Goal: Use online tool/utility: Utilize a website feature to perform a specific function

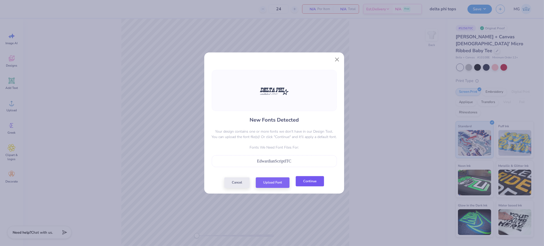
click at [316, 183] on button "Continue" at bounding box center [310, 181] width 28 height 11
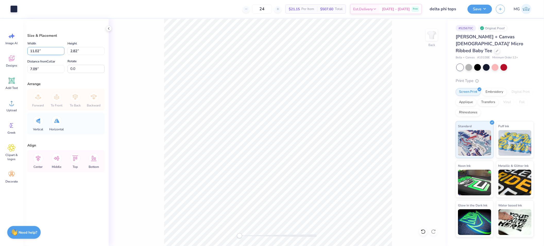
click at [39, 51] on input "11.02" at bounding box center [45, 51] width 37 height 8
type input "1"
type input "10.00"
type input "2.56"
type input "7.22"
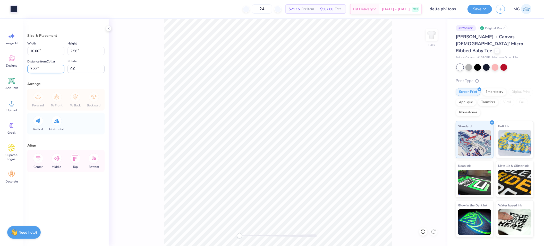
click at [36, 70] on input "7.22" at bounding box center [45, 69] width 37 height 8
type input "7"
type input "3.00"
click at [154, 90] on div "Back" at bounding box center [278, 133] width 339 height 228
click at [484, 14] on div "Save MG" at bounding box center [505, 9] width 76 height 18
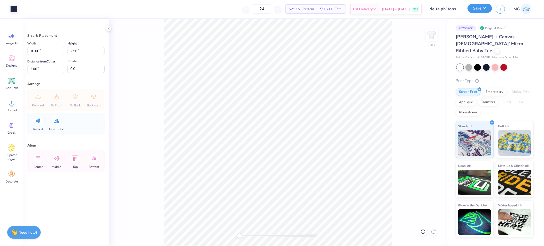
click at [483, 10] on button "Save" at bounding box center [479, 8] width 24 height 9
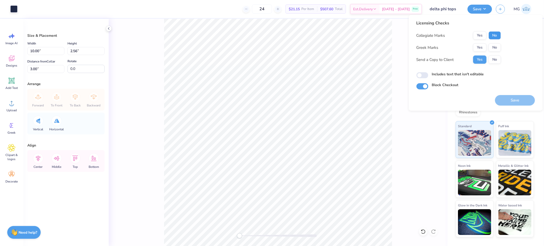
click at [493, 34] on button "No" at bounding box center [494, 35] width 12 height 8
click at [478, 47] on button "Yes" at bounding box center [479, 48] width 13 height 8
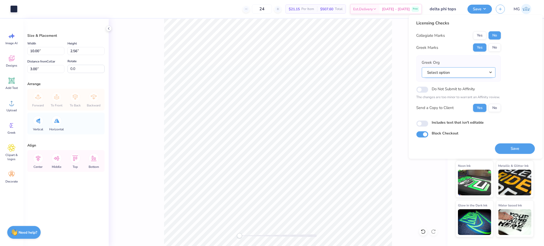
click at [469, 72] on button "Select option" at bounding box center [459, 72] width 74 height 11
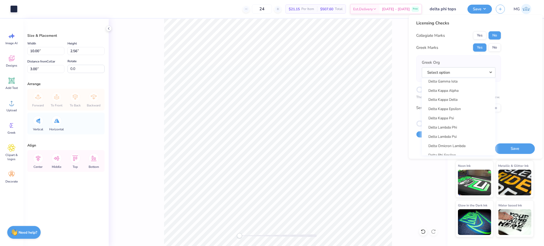
scroll to position [1206, 0]
click at [508, 57] on div "Licensing Checks Collegiate Marks Yes No Greek Marks Yes No Greek Org Select op…" at bounding box center [475, 79] width 118 height 118
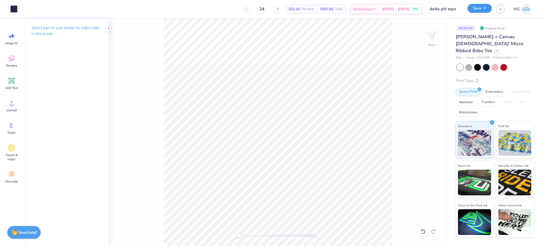
click at [489, 8] on button "Save" at bounding box center [479, 8] width 24 height 9
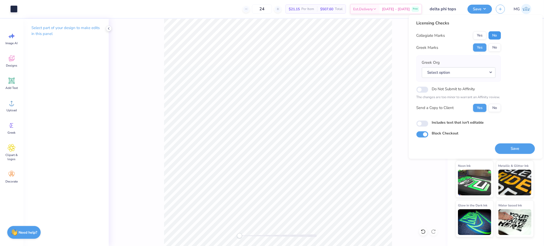
click at [495, 34] on button "No" at bounding box center [494, 35] width 12 height 8
click at [493, 46] on button "No" at bounding box center [494, 48] width 12 height 8
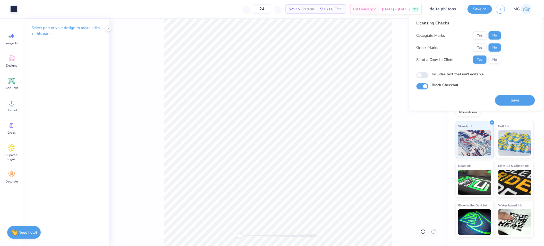
click at [440, 75] on label "Includes text that isn't editable" at bounding box center [458, 74] width 52 height 5
click at [428, 75] on input "Includes text that isn't editable" at bounding box center [422, 75] width 12 height 6
checkbox input "true"
click at [512, 99] on button "Save" at bounding box center [515, 100] width 40 height 11
